Goal: Information Seeking & Learning: Learn about a topic

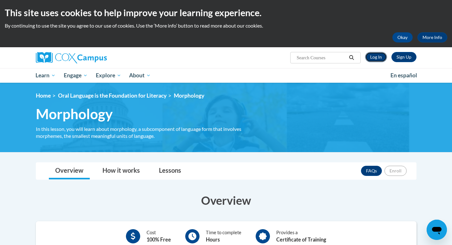
click at [365, 58] on link "Log In" at bounding box center [376, 57] width 22 height 10
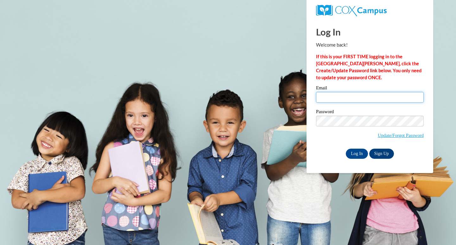
click at [356, 92] on input "Email" at bounding box center [370, 97] width 108 height 11
type input "head.jodi.d@muscogee.k12.ga.us"
click at [356, 152] on input "Log In" at bounding box center [357, 154] width 22 height 10
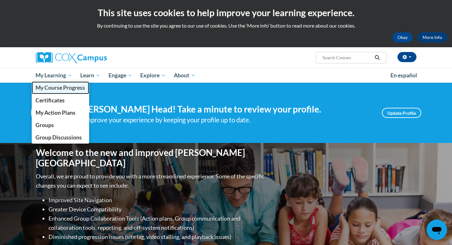
click at [53, 87] on span "My Course Progress" at bounding box center [59, 87] width 49 height 7
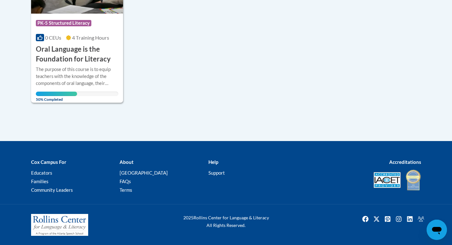
scroll to position [214, 0]
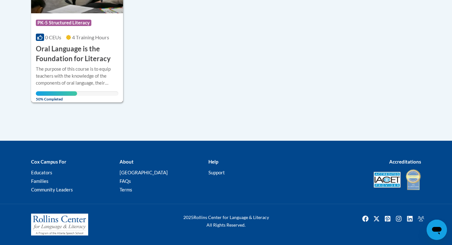
click at [69, 68] on div "The purpose of this course is to equip teachers with the knowledge of the compo…" at bounding box center [77, 76] width 83 height 21
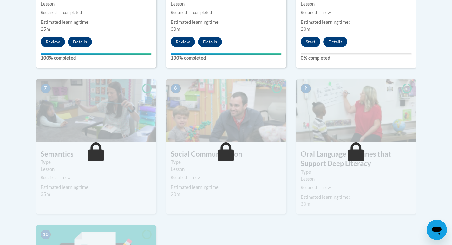
scroll to position [444, 0]
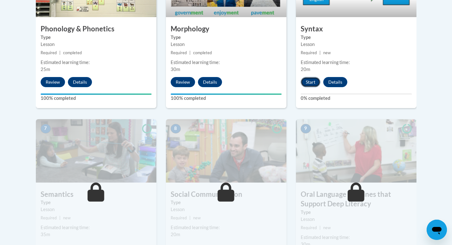
click at [308, 80] on button "Start" at bounding box center [310, 82] width 20 height 10
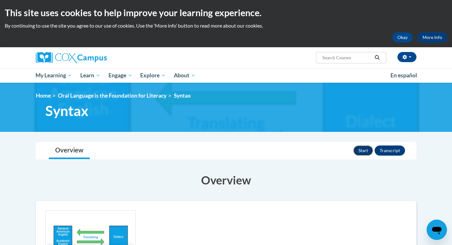
click at [362, 151] on button "Start" at bounding box center [363, 150] width 20 height 10
